Goal: Task Accomplishment & Management: Use online tool/utility

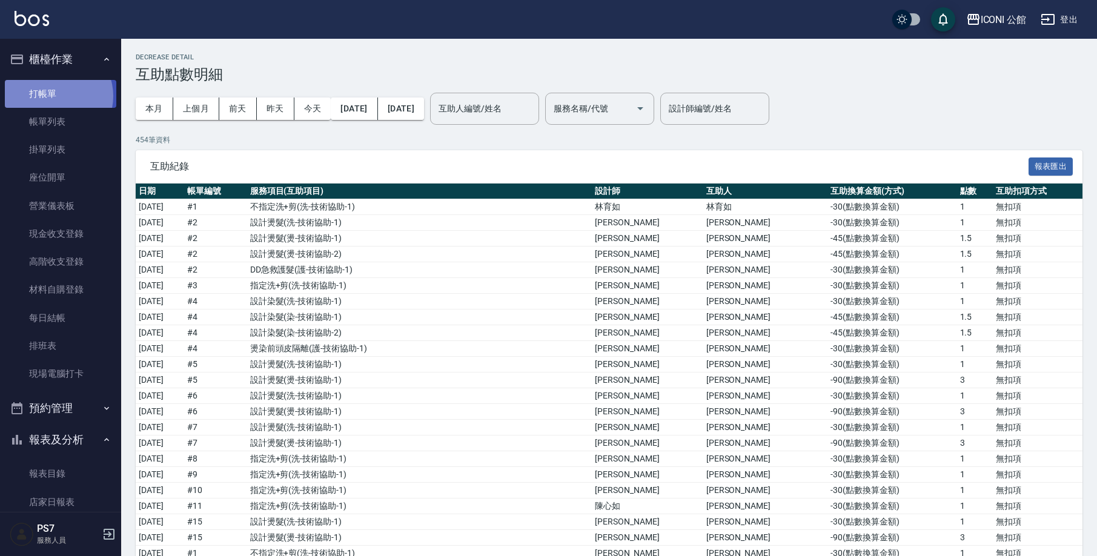
click at [56, 96] on link "打帳單" at bounding box center [61, 94] width 112 height 28
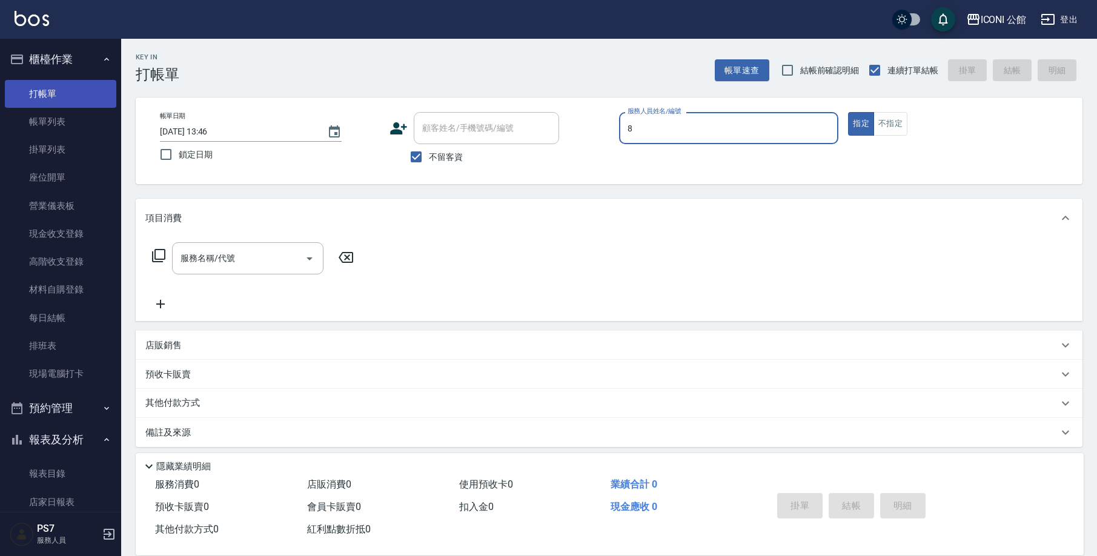
type input "Sandy-8"
type button "true"
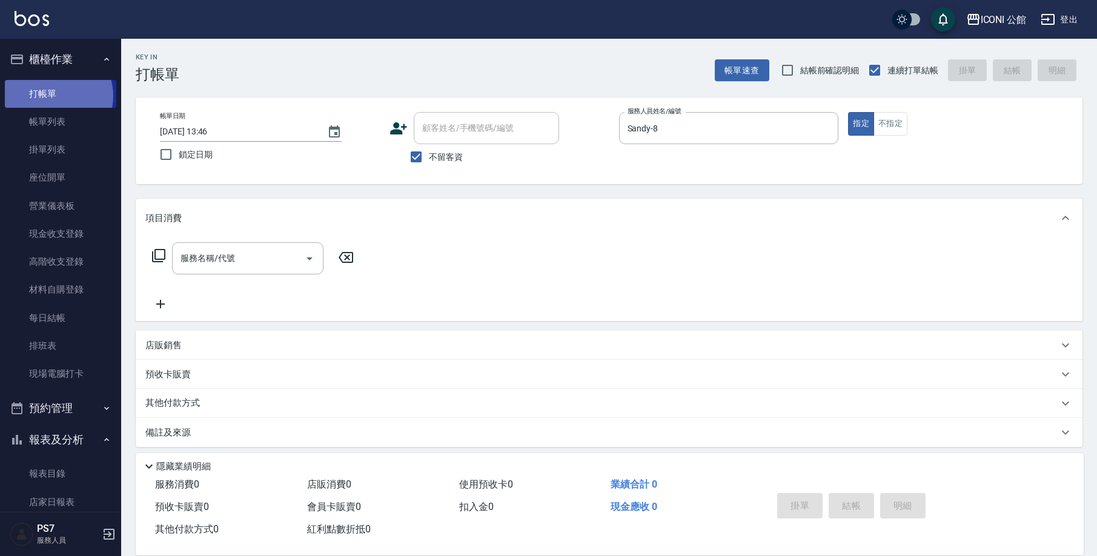
drag, startPoint x: 56, startPoint y: 96, endPoint x: 356, endPoint y: 183, distance: 312.4
click at [59, 99] on link "打帳單" at bounding box center [61, 94] width 112 height 28
click at [281, 271] on div "服務名稱/代號" at bounding box center [248, 258] width 152 height 32
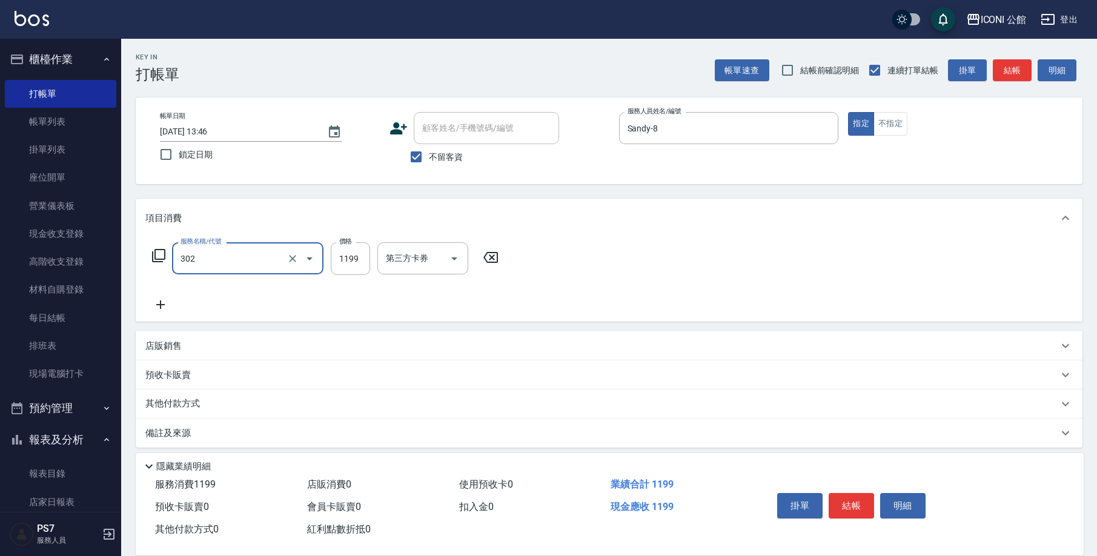
type input "設計燙髮(302)"
type input "1380"
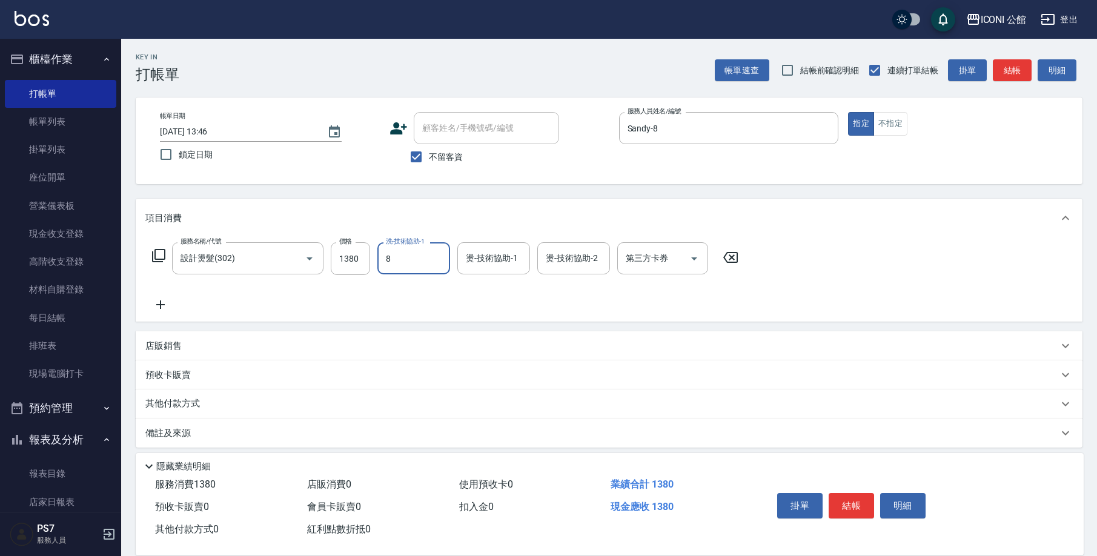
type input "Sandy-8"
type input "[PERSON_NAME]-24"
click at [150, 250] on div "服務名稱/代號 設計燙髮(302) 服務名稱/代號 價格 1380 價格 洗-技術協助-1 Sandy-8 洗-技術協助-1 燙-技術協助-1 Sandy-8…" at bounding box center [445, 258] width 601 height 33
click at [156, 253] on icon at bounding box center [158, 255] width 13 height 13
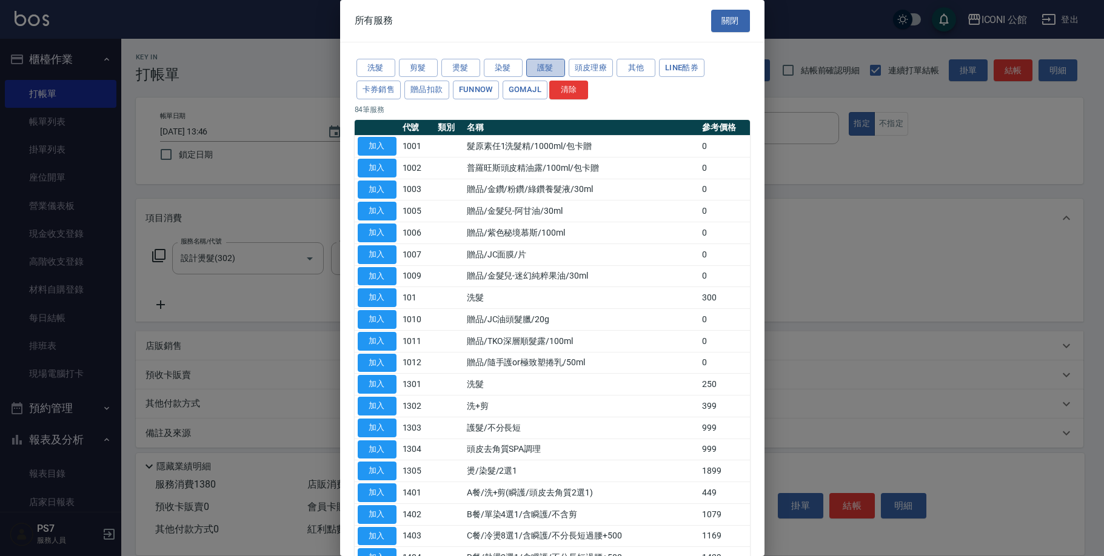
click at [559, 65] on button "護髮" at bounding box center [545, 68] width 39 height 19
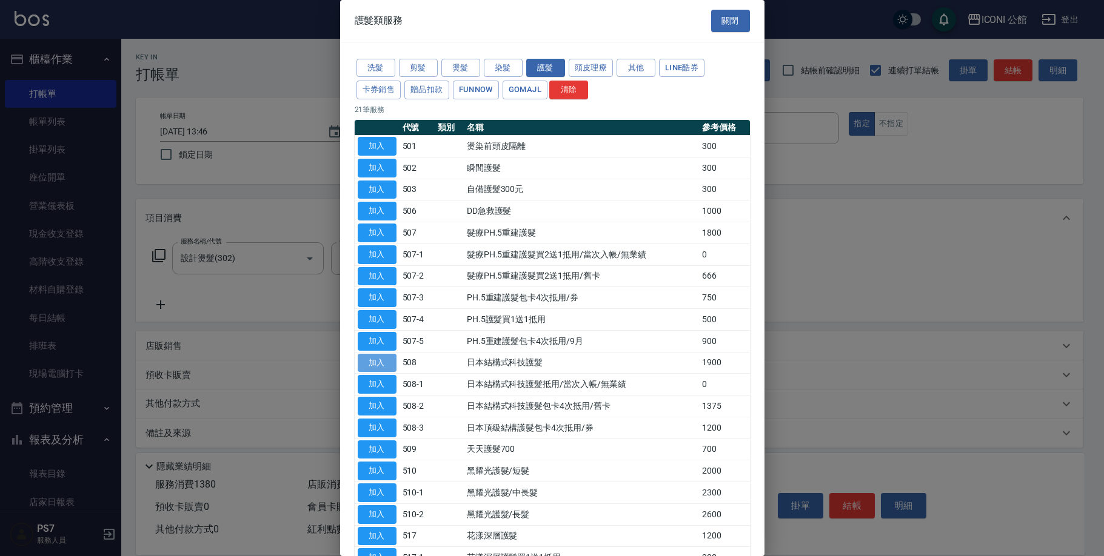
click at [387, 355] on button "加入" at bounding box center [377, 363] width 39 height 19
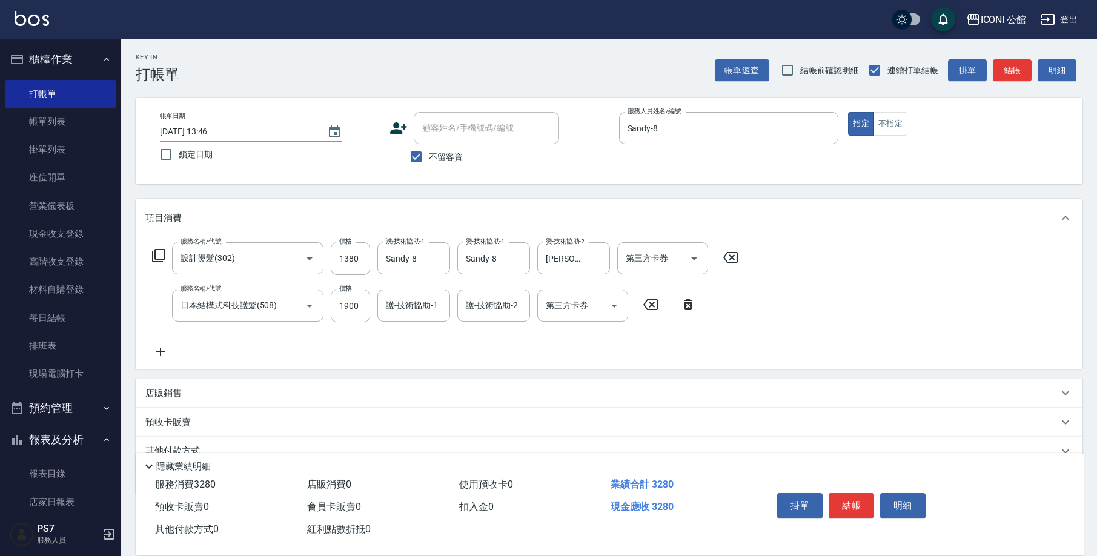
click at [413, 311] on input "護-技術協助-1" at bounding box center [414, 305] width 62 height 21
type input "Sandy-8"
click at [851, 501] on button "結帳" at bounding box center [851, 505] width 45 height 25
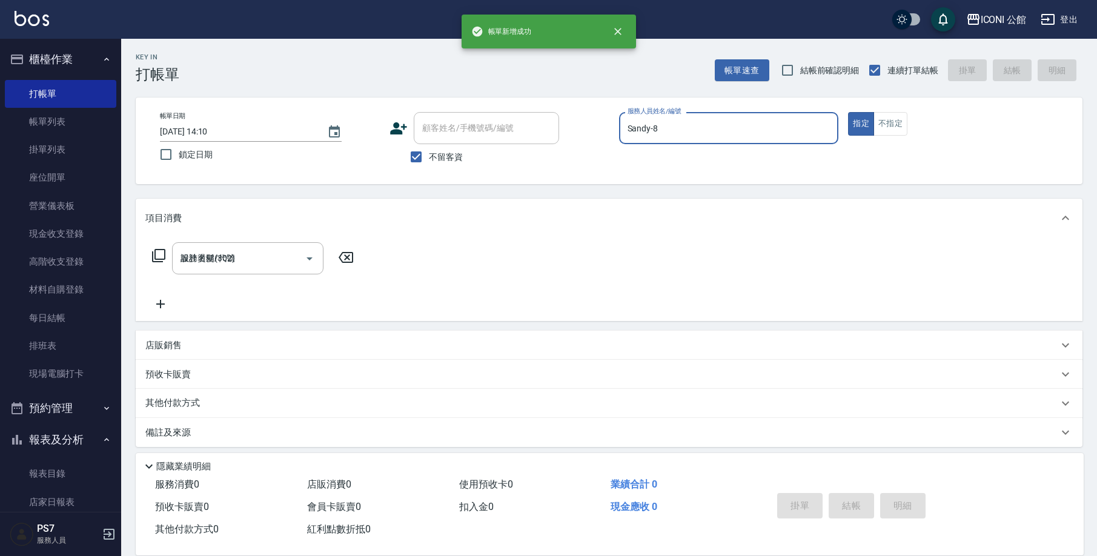
type input "[DATE] 14:10"
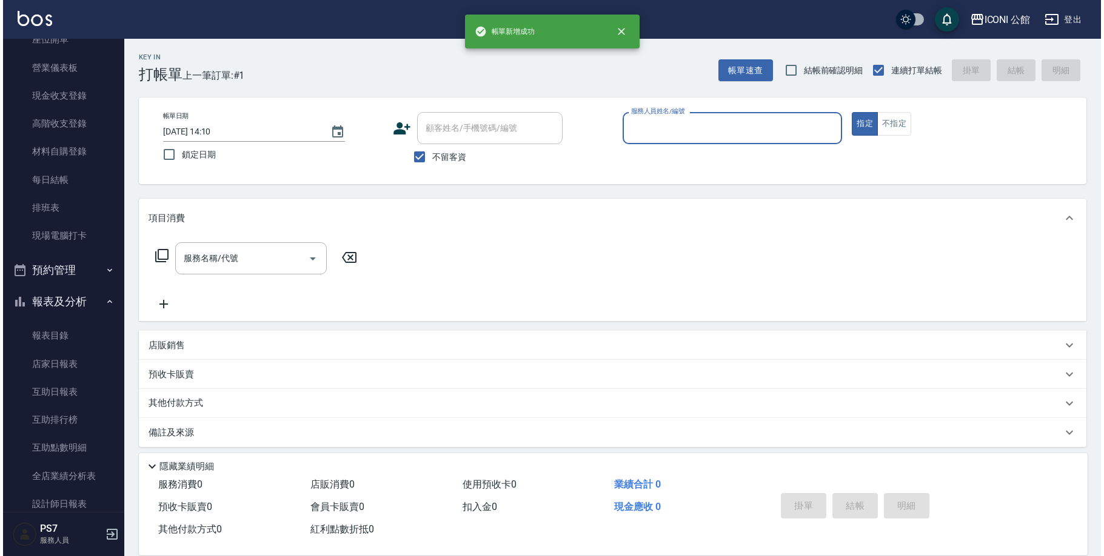
scroll to position [283, 0]
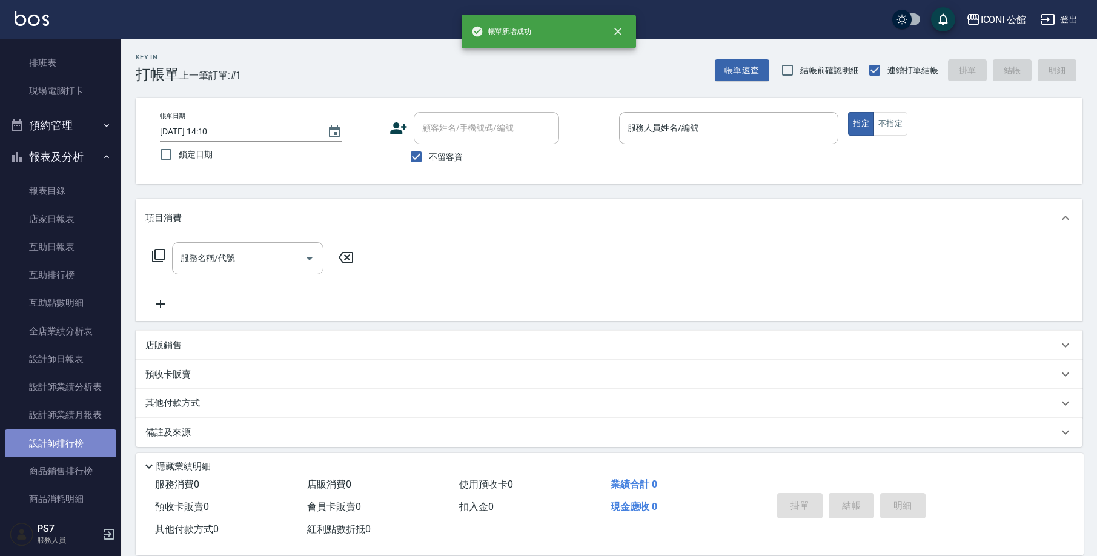
drag, startPoint x: 82, startPoint y: 442, endPoint x: 91, endPoint y: 433, distance: 12.9
click at [81, 442] on link "設計師排行榜" at bounding box center [61, 444] width 112 height 28
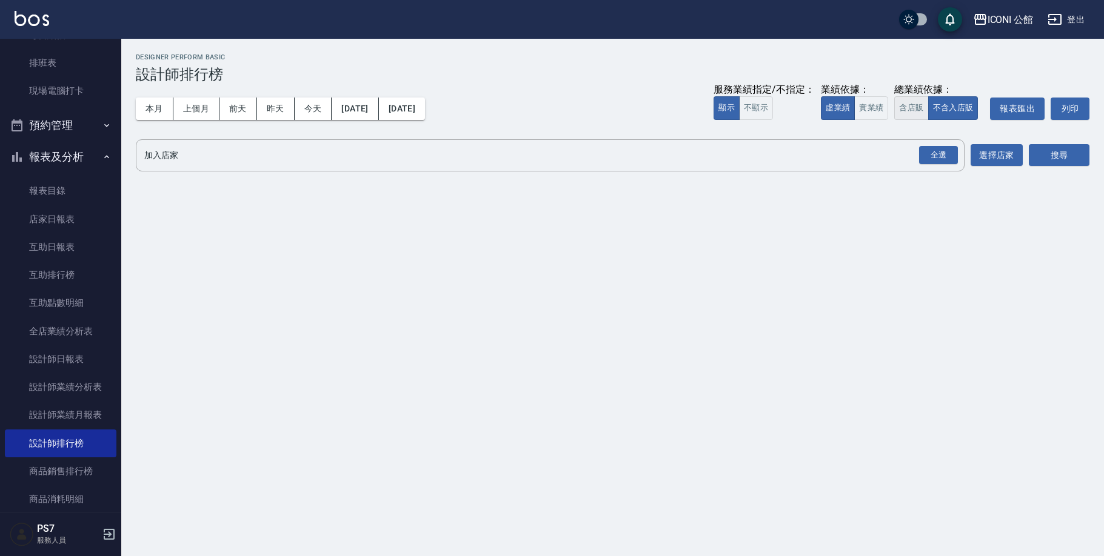
drag, startPoint x: 921, startPoint y: 104, endPoint x: 925, endPoint y: 111, distance: 7.9
click at [922, 105] on button "含店販" at bounding box center [911, 108] width 34 height 24
click at [940, 154] on div "全選" at bounding box center [938, 155] width 39 height 19
click at [1046, 154] on button "搜尋" at bounding box center [1058, 156] width 61 height 22
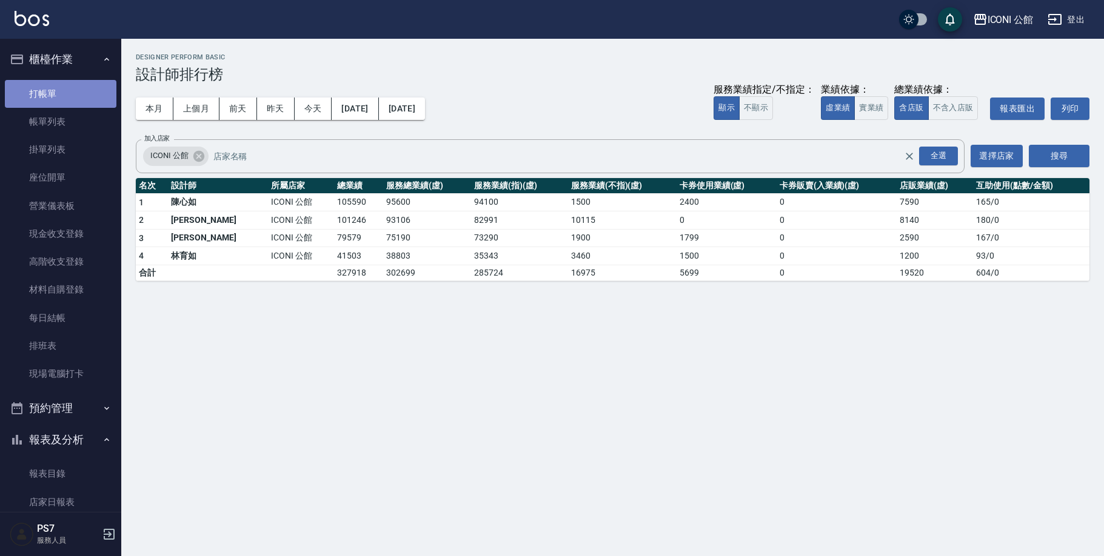
click at [81, 92] on link "打帳單" at bounding box center [61, 94] width 112 height 28
